Goal: Ask a question: Seek information or help from site administrators or community

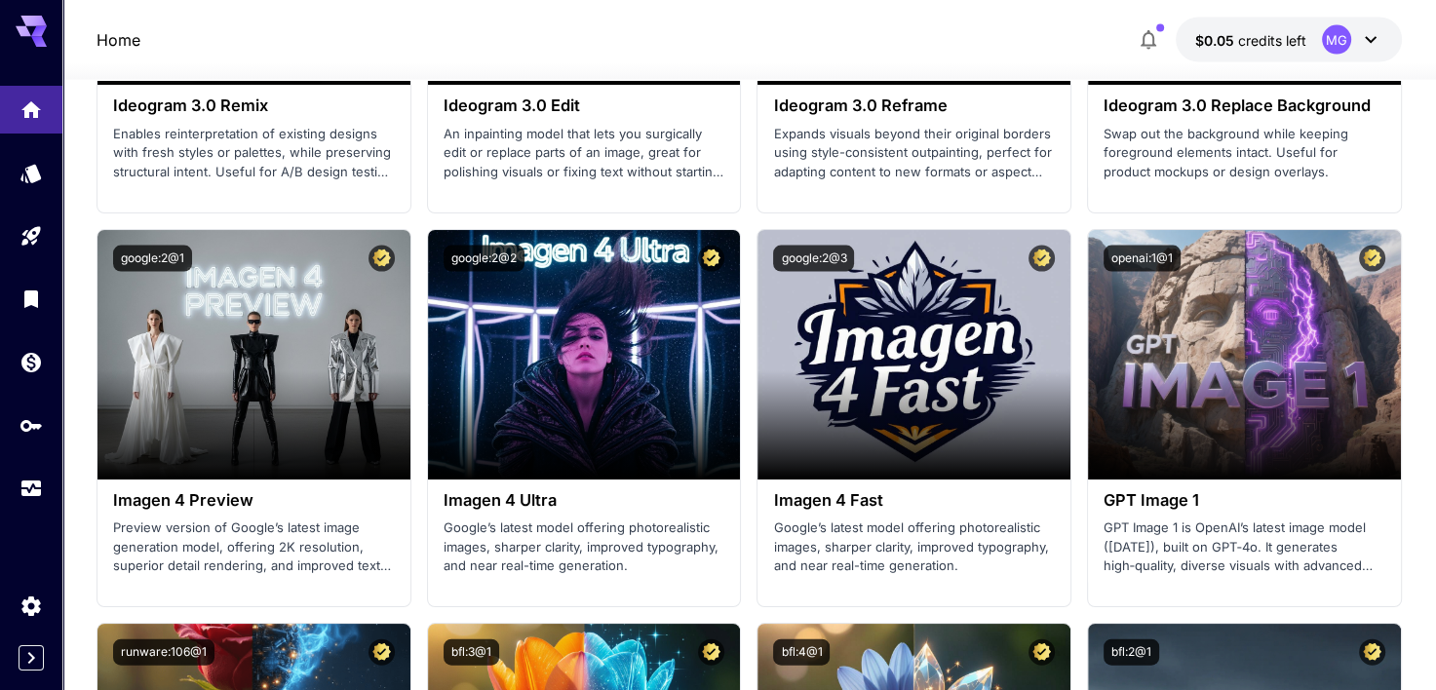
scroll to position [4519, 0]
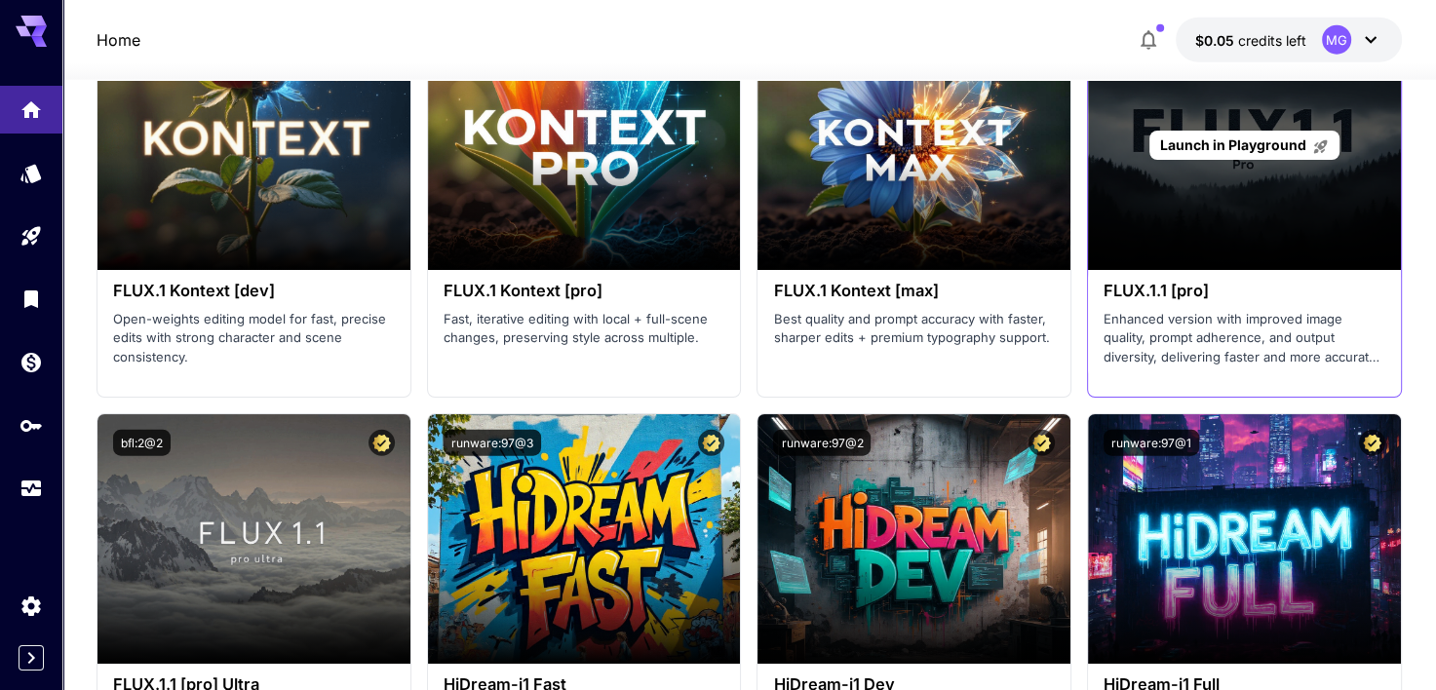
click at [1235, 172] on div "Launch in Playground" at bounding box center [1244, 145] width 313 height 250
click at [1244, 145] on span "Launch in Playground" at bounding box center [1233, 144] width 146 height 17
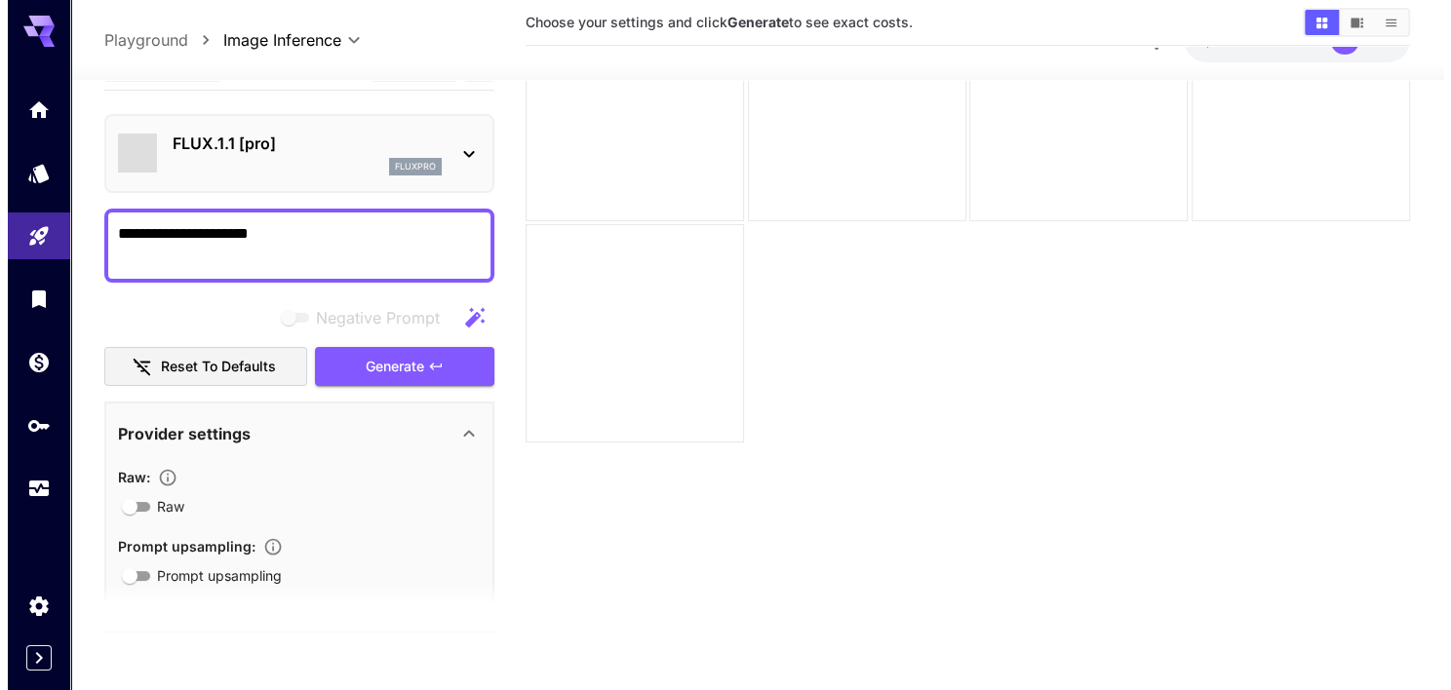
scroll to position [154, 0]
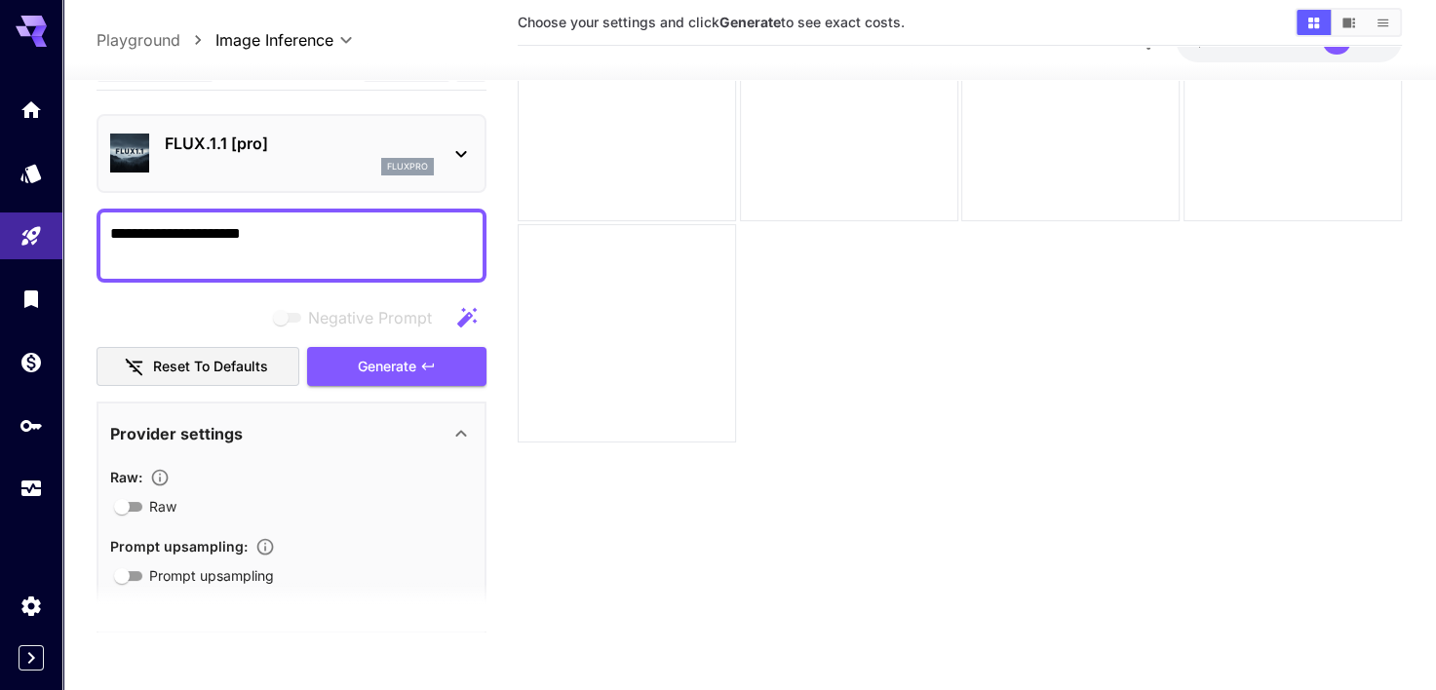
click at [351, 160] on div "fluxpro" at bounding box center [299, 167] width 269 height 18
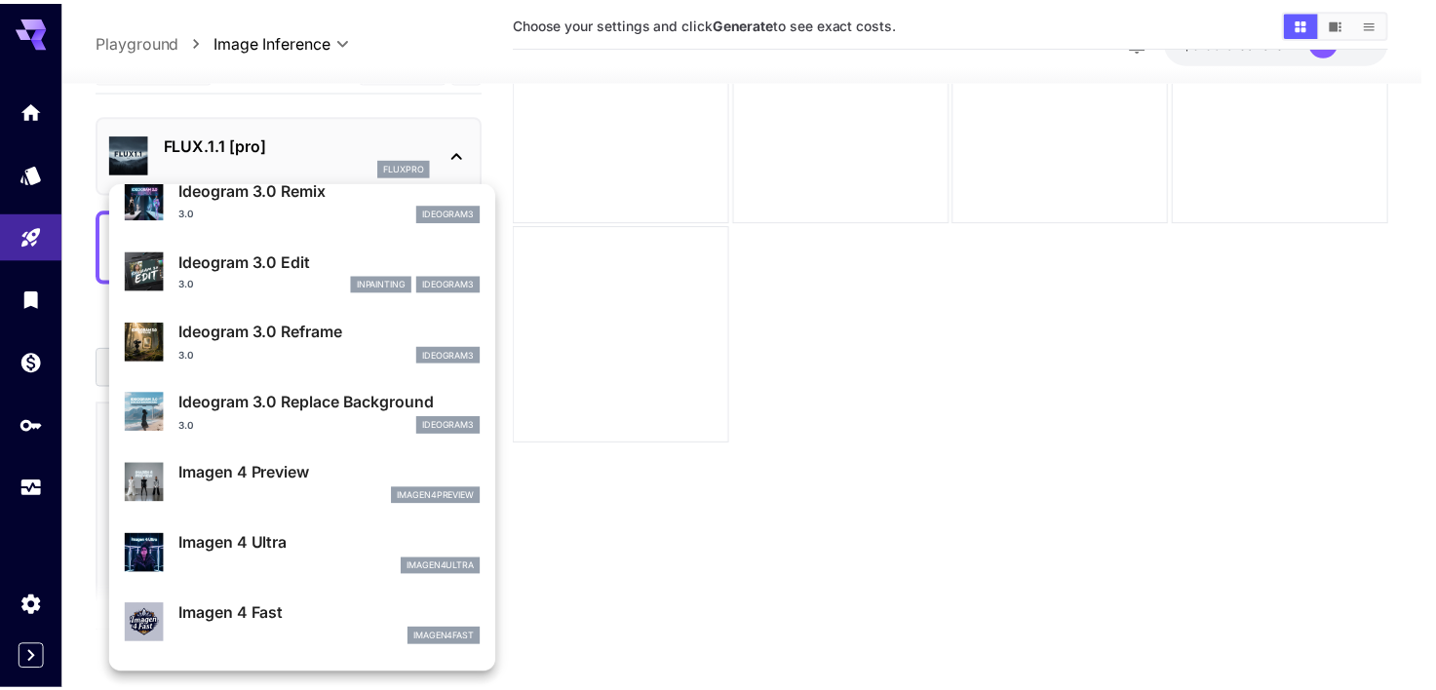
scroll to position [718, 0]
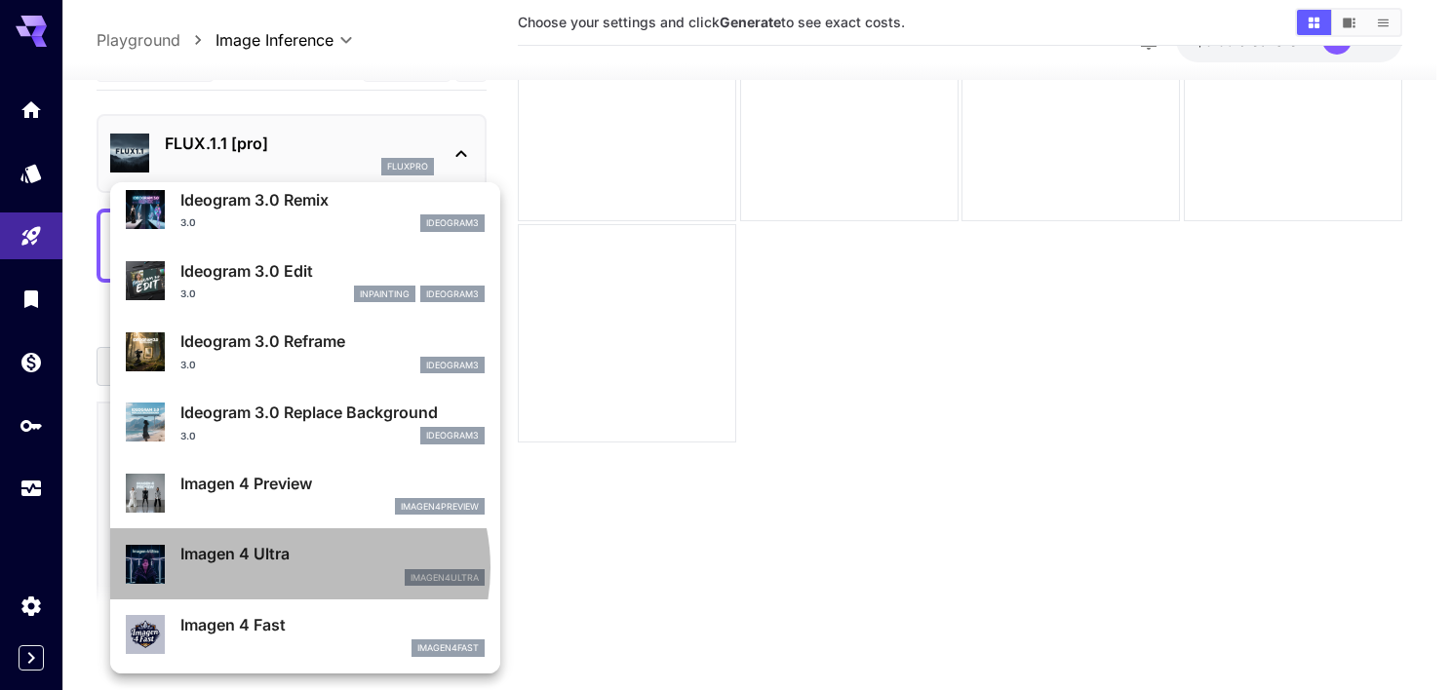
click at [293, 569] on div "imagen4ultra" at bounding box center [332, 578] width 304 height 18
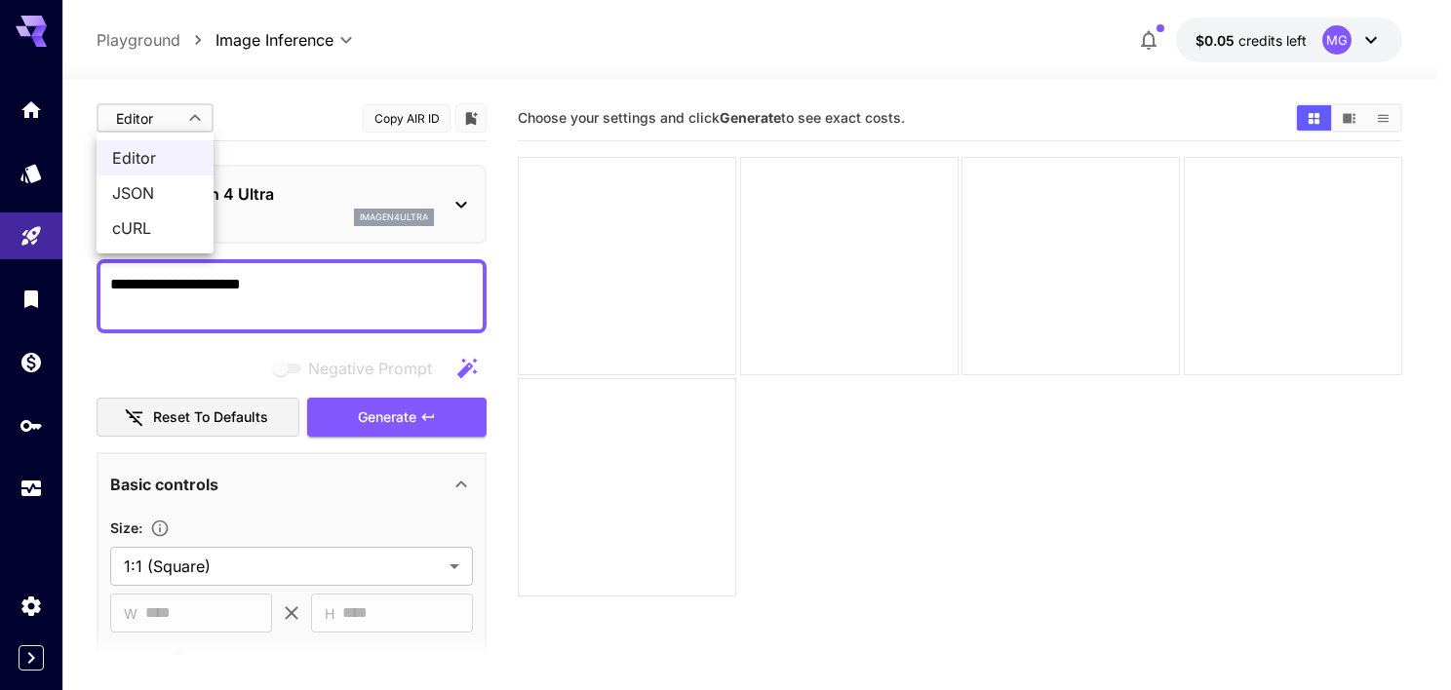
click at [156, 113] on body "**********" at bounding box center [725, 422] width 1451 height 844
click at [160, 185] on span "JSON" at bounding box center [155, 192] width 86 height 23
type input "****"
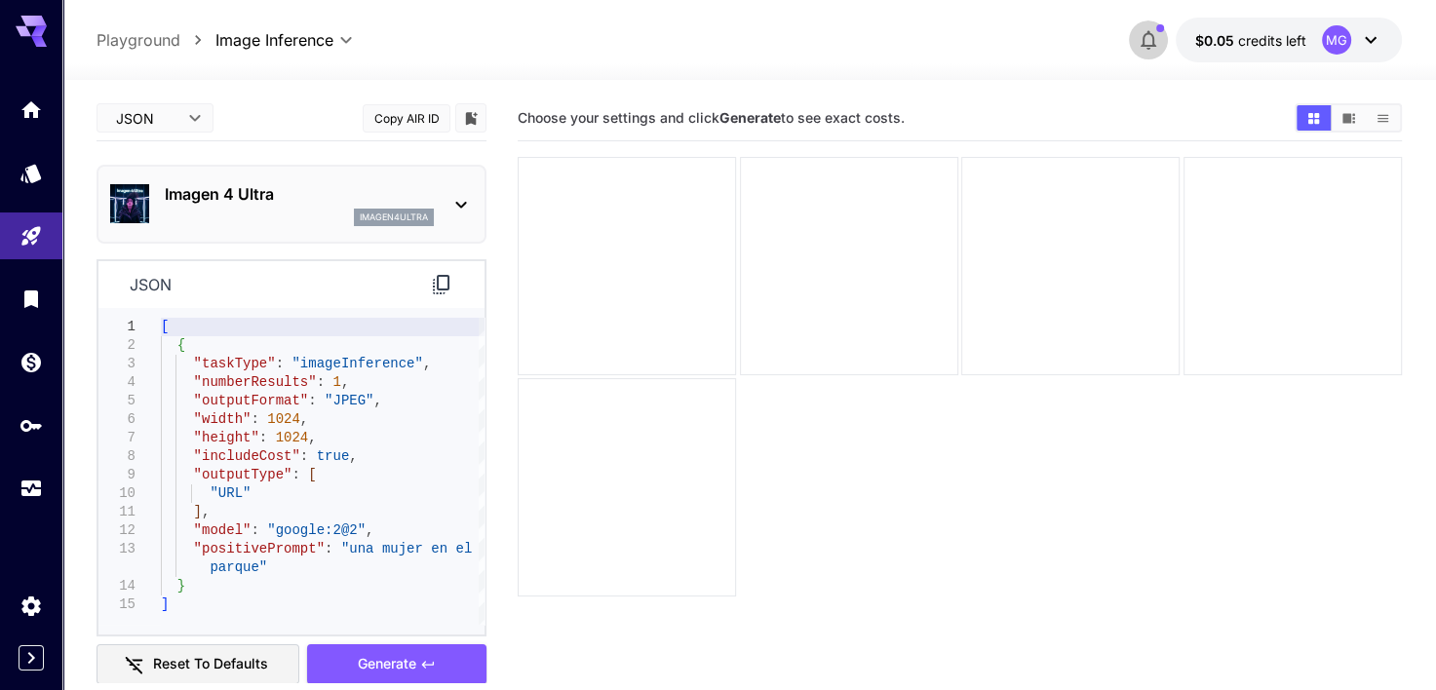
click at [1147, 35] on icon "button" at bounding box center [1148, 39] width 23 height 23
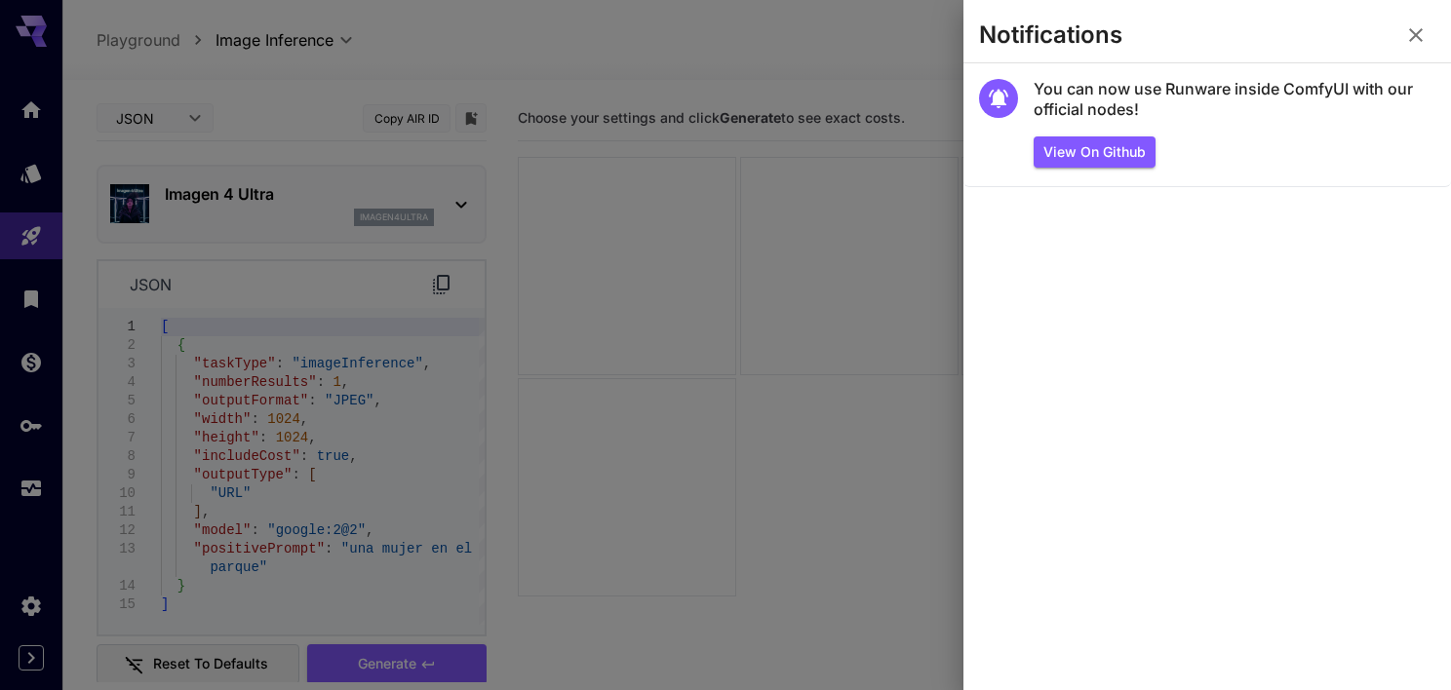
click at [885, 189] on div at bounding box center [725, 345] width 1451 height 690
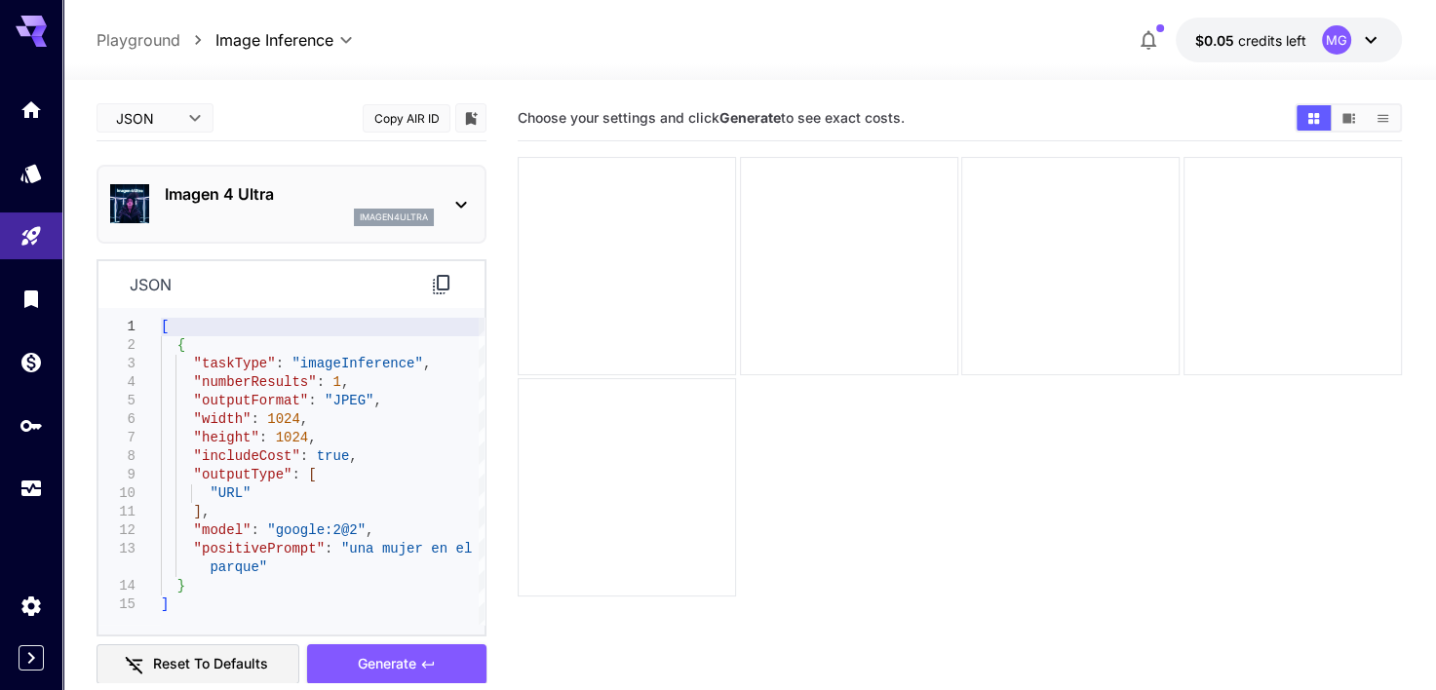
click at [1373, 27] on div "MG" at bounding box center [1352, 39] width 60 height 29
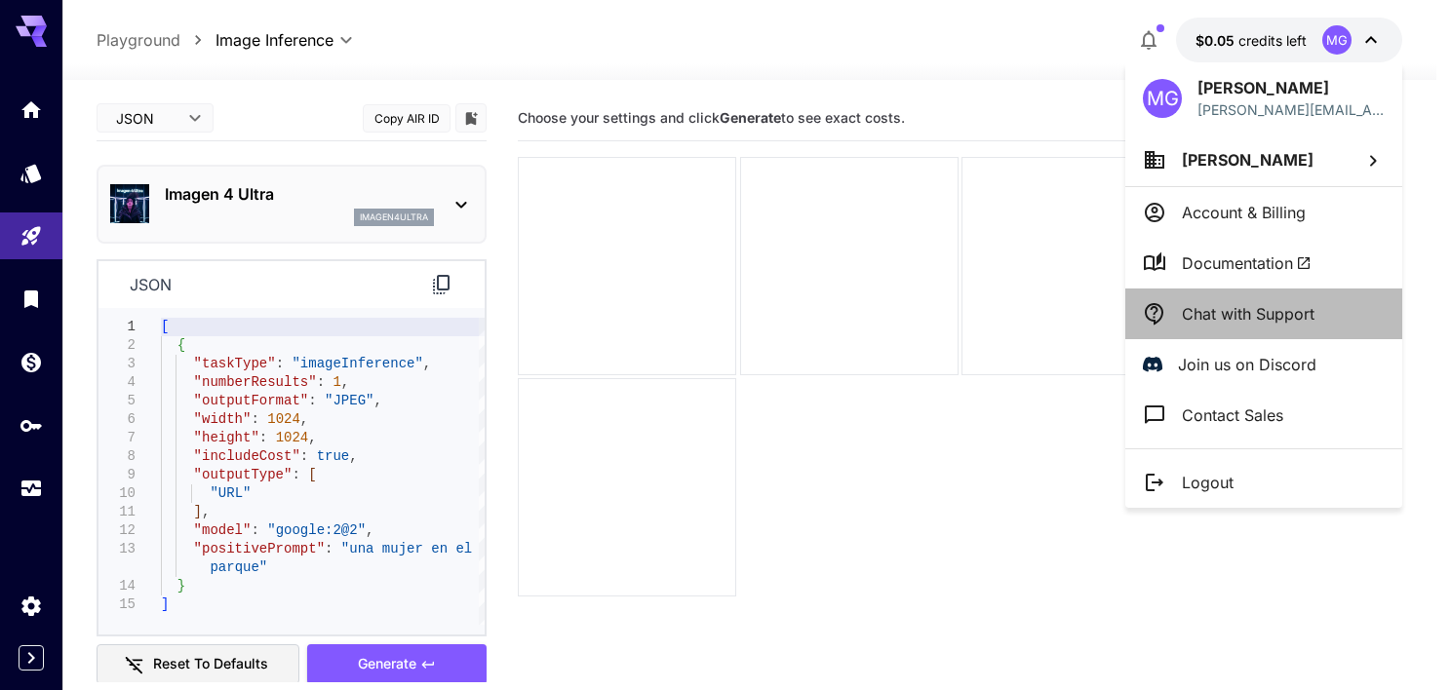
click at [1224, 308] on p "Chat with Support" at bounding box center [1248, 313] width 133 height 23
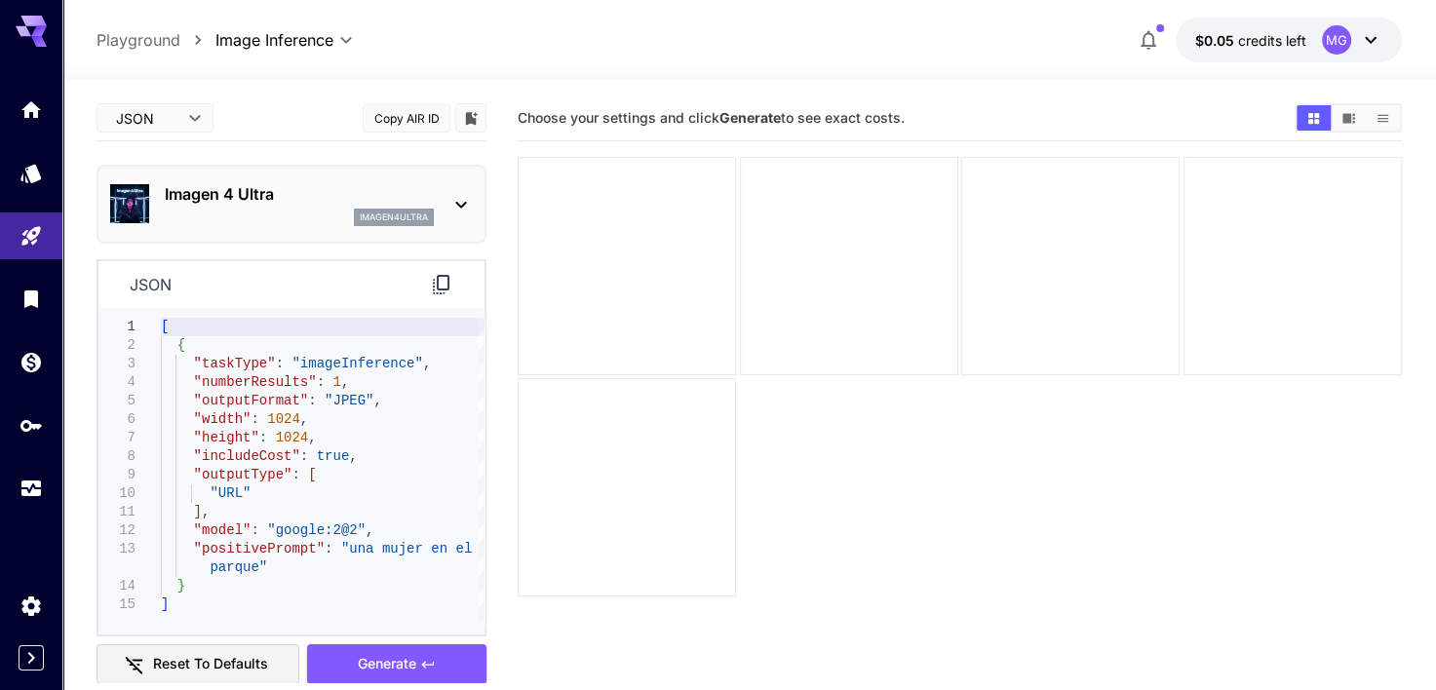
click at [1372, 26] on div "MG" at bounding box center [1352, 39] width 60 height 29
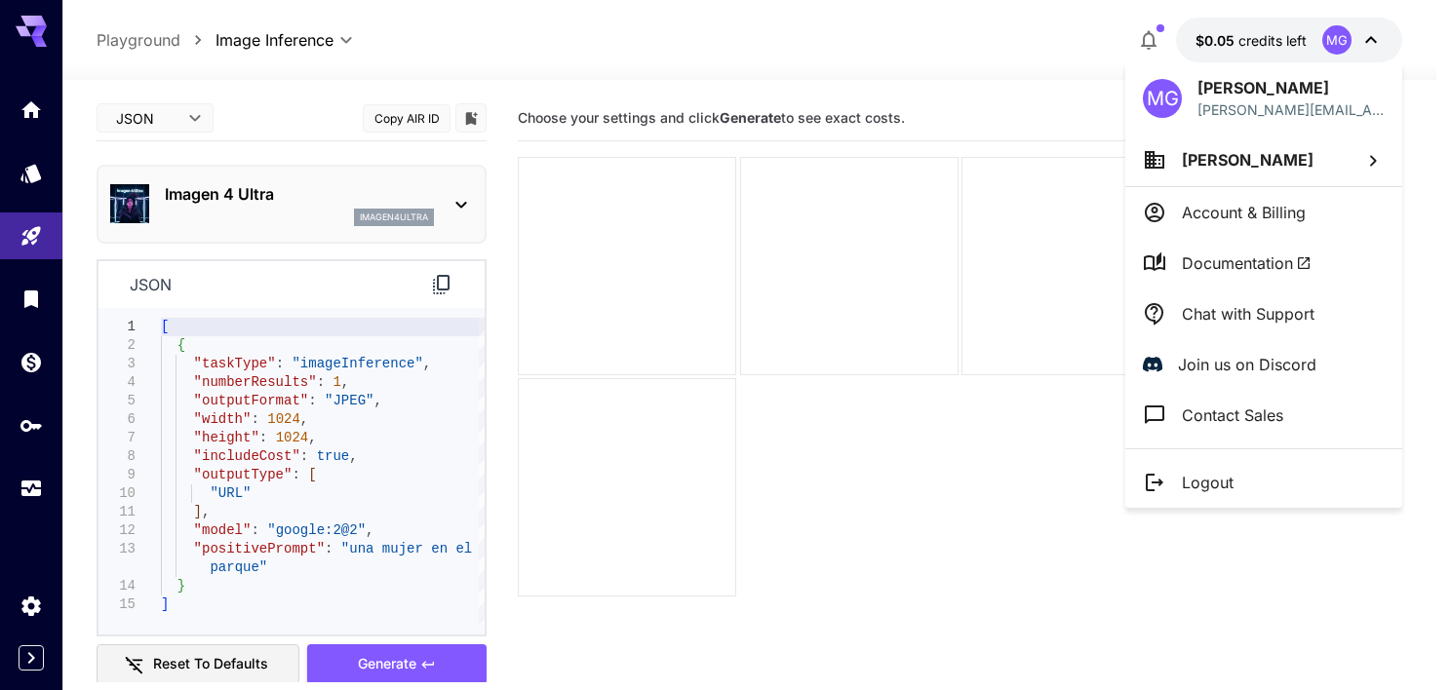
click at [914, 153] on div at bounding box center [725, 345] width 1451 height 690
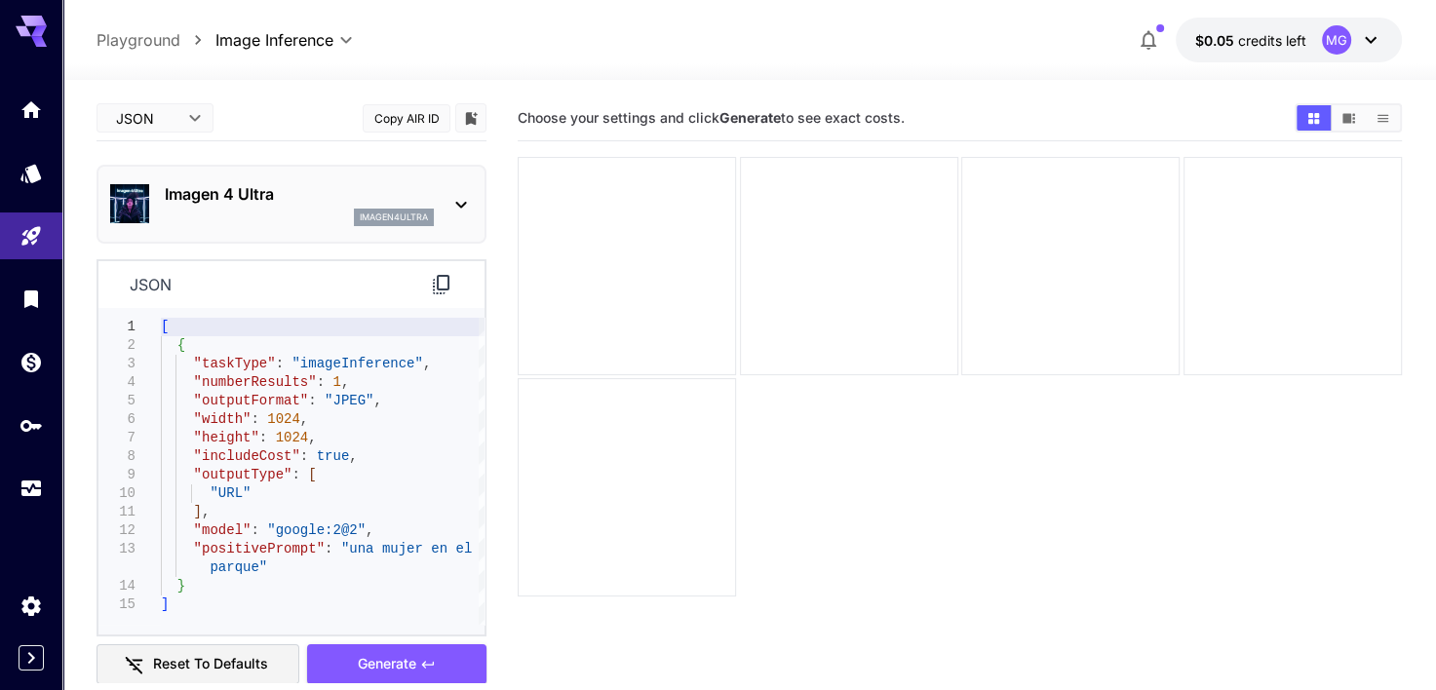
click at [1373, 37] on icon at bounding box center [1370, 39] width 23 height 23
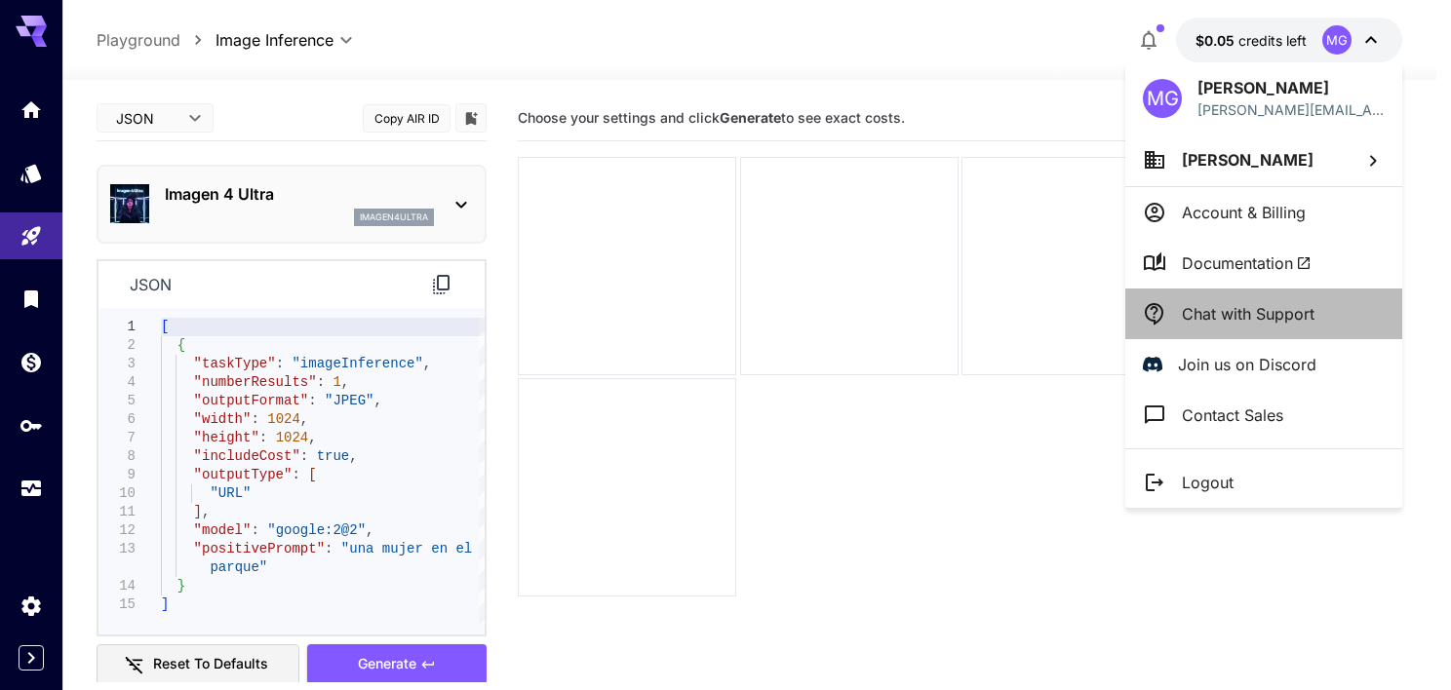
click at [1259, 316] on p "Chat with Support" at bounding box center [1248, 313] width 133 height 23
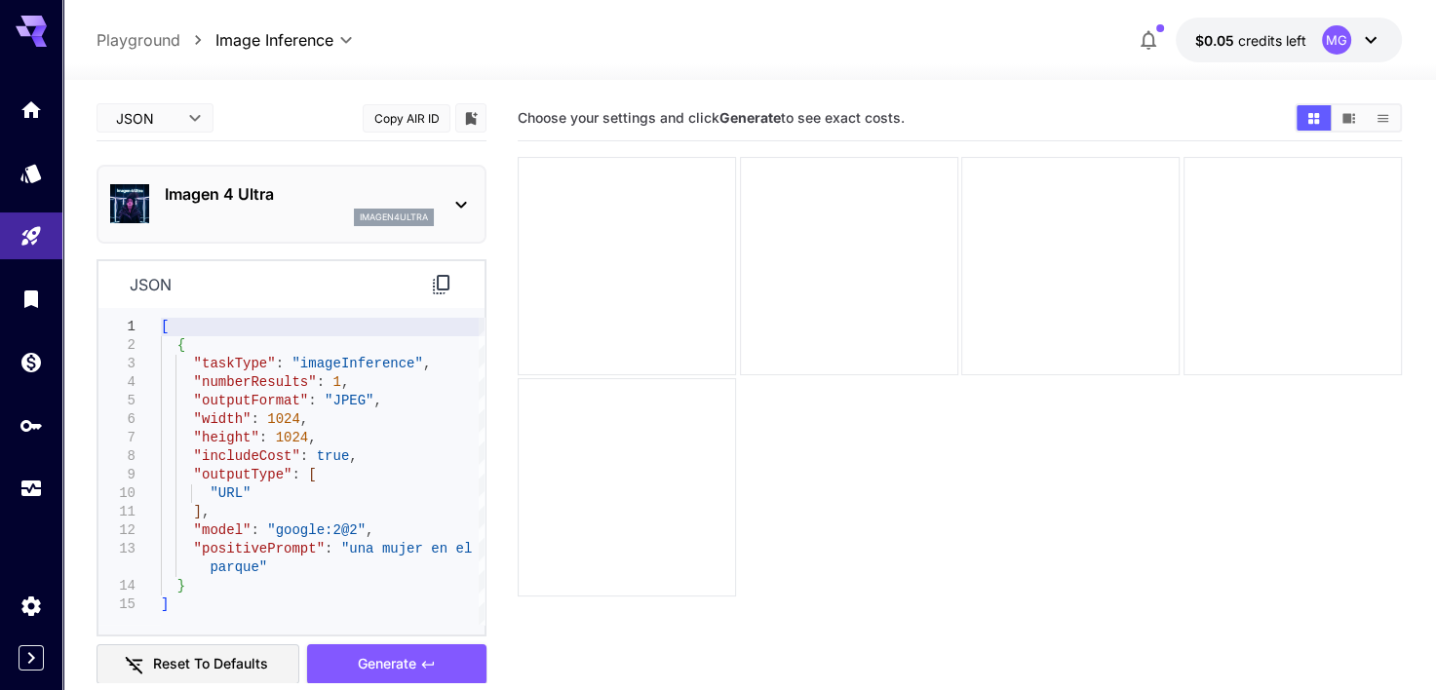
drag, startPoint x: 939, startPoint y: 468, endPoint x: 1018, endPoint y: 546, distance: 111.0
click at [140, 538] on main "**********" at bounding box center [749, 449] width 1305 height 706
